Goal: Information Seeking & Learning: Find specific fact

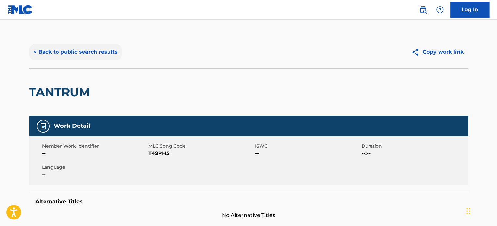
click at [53, 52] on button "< Back to public search results" at bounding box center [75, 52] width 93 height 16
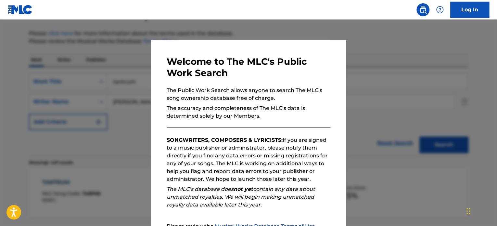
click at [112, 88] on div at bounding box center [248, 132] width 497 height 226
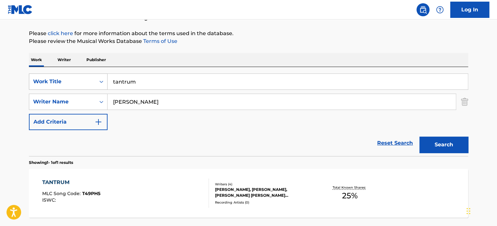
drag, startPoint x: 143, startPoint y: 78, endPoint x: 30, endPoint y: 80, distance: 113.7
click at [38, 78] on div "SearchWithCriteria8244ac94-2410-4da2-bd3e-15cc6d1424a7 Work Title tantrum" at bounding box center [248, 81] width 439 height 16
type input "dancer"
click at [0, 87] on main "The MLC Public Work Search The accuracy and completeness of The MLC's data is d…" at bounding box center [248, 99] width 497 height 303
paste input "[PERSON_NAME]"
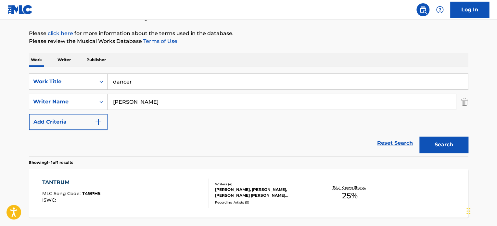
click at [419, 136] on button "Search" at bounding box center [443, 144] width 49 height 16
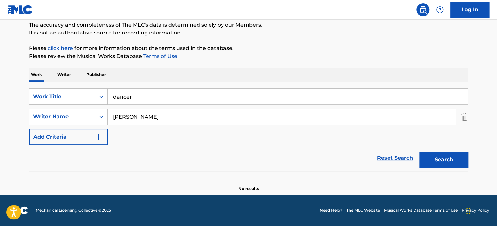
scroll to position [56, 0]
drag, startPoint x: 149, startPoint y: 116, endPoint x: 220, endPoint y: 121, distance: 71.6
click at [220, 121] on input "[PERSON_NAME]" at bounding box center [282, 117] width 348 height 16
click at [419, 152] on button "Search" at bounding box center [443, 160] width 49 height 16
click at [220, 121] on input "ROSINKRANZ" at bounding box center [282, 117] width 348 height 16
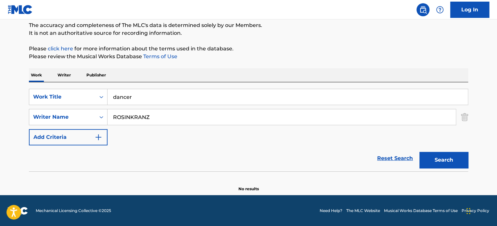
click at [290, 40] on div "The MLC Public Work Search The accuracy and completeness of The MLC's data is d…" at bounding box center [248, 86] width 455 height 212
drag, startPoint x: 285, startPoint y: 43, endPoint x: 268, endPoint y: 54, distance: 21.1
click at [284, 43] on div "The MLC Public Work Search The accuracy and completeness of The MLC's data is d…" at bounding box center [248, 86] width 455 height 212
click at [307, 67] on div "The MLC Public Work Search The accuracy and completeness of The MLC's data is d…" at bounding box center [248, 86] width 455 height 212
drag, startPoint x: 120, startPoint y: 115, endPoint x: 60, endPoint y: 108, distance: 60.5
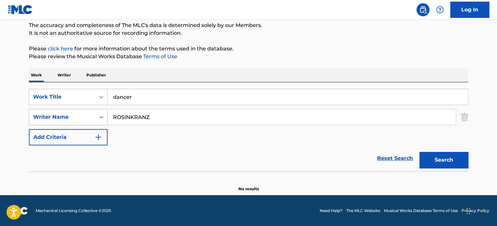
click at [60, 109] on div "SearchWithCriteriaec7e96f2-1632-487b-be65-4ea10716d932 Writer Name [PERSON_NAME]" at bounding box center [248, 117] width 439 height 16
paste input "[PERSON_NAME] [PERSON_NAME]"
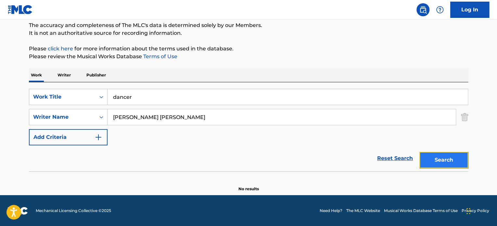
click at [429, 158] on button "Search" at bounding box center [443, 160] width 49 height 16
drag, startPoint x: 129, startPoint y: 115, endPoint x: 246, endPoint y: 118, distance: 116.7
click at [246, 118] on input "[PERSON_NAME] [PERSON_NAME]" at bounding box center [282, 117] width 348 height 16
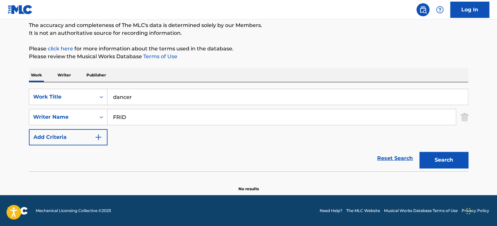
type input "FRID"
click at [419, 152] on button "Search" at bounding box center [443, 160] width 49 height 16
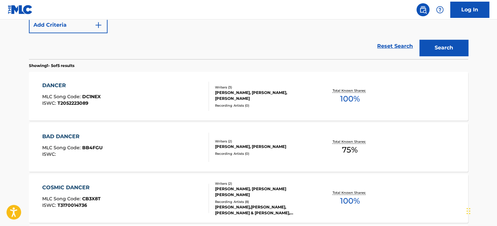
scroll to position [166, 0]
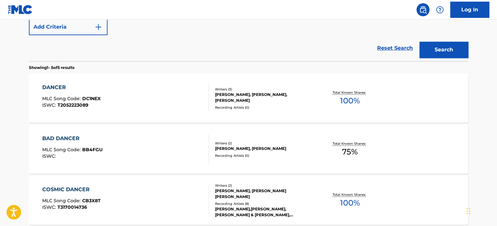
click at [180, 59] on div "Reset Search Search" at bounding box center [248, 48] width 439 height 26
click at [289, 45] on div "Reset Search Search" at bounding box center [248, 48] width 439 height 26
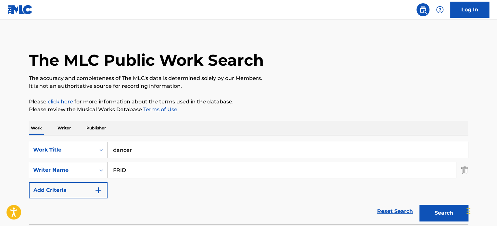
scroll to position [0, 0]
